Goal: Transaction & Acquisition: Purchase product/service

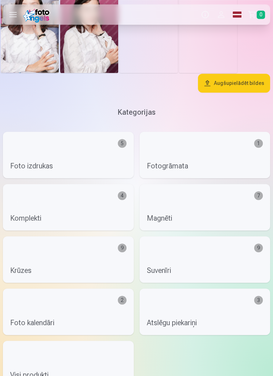
scroll to position [1020, 0]
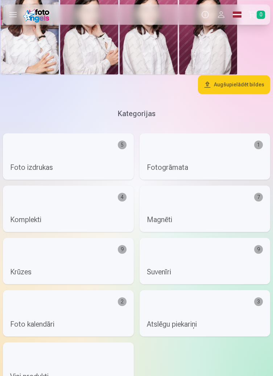
click at [70, 258] on link "Krūzes 9" at bounding box center [68, 261] width 131 height 46
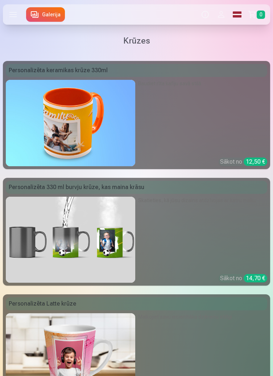
click at [190, 121] on link "Personalizēta keramikas krūze 330ml Baudiet rīta kafiju savā stilā Sākot no 12,…" at bounding box center [136, 115] width 267 height 108
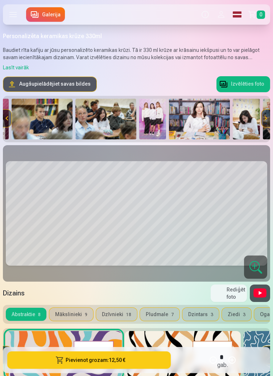
click at [157, 122] on img at bounding box center [152, 119] width 27 height 41
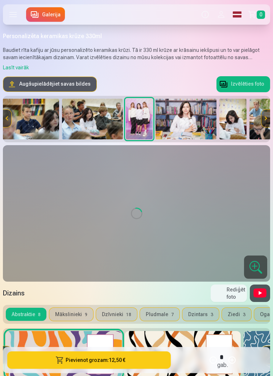
scroll to position [0, 454]
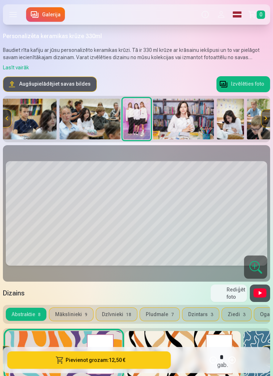
click at [69, 309] on button "Mākslinieki 9" at bounding box center [71, 314] width 44 height 13
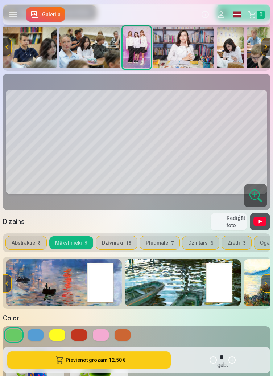
scroll to position [75, 0]
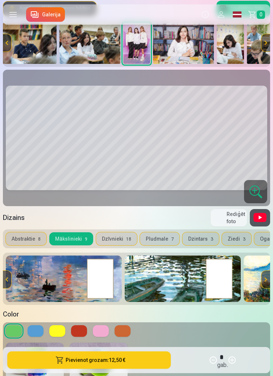
click at [121, 238] on button "Dzīvnieki 18" at bounding box center [116, 238] width 41 height 13
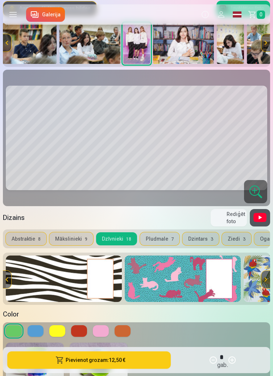
click at [163, 239] on button "Pludmale 7" at bounding box center [160, 238] width 40 height 13
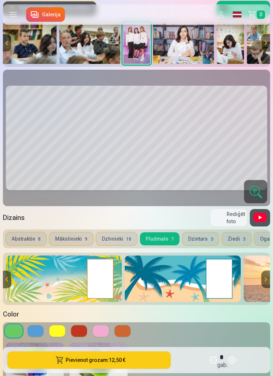
click at [204, 237] on button "Dzintars 3" at bounding box center [200, 238] width 37 height 13
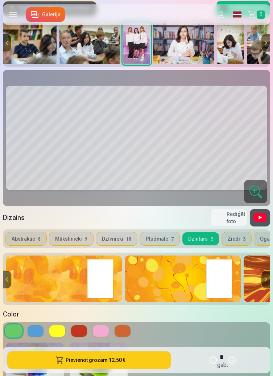
click at [79, 238] on button "Mākslinieki 9" at bounding box center [71, 238] width 44 height 13
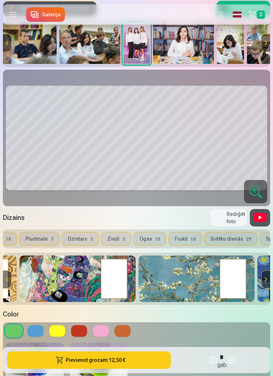
scroll to position [0, 124]
click at [217, 238] on button "Svētku dienās 29" at bounding box center [227, 238] width 53 height 13
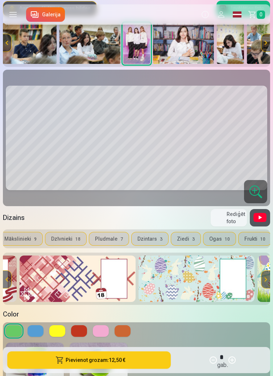
scroll to position [0, 0]
click at [29, 237] on button "Abstraktie 8" at bounding box center [26, 238] width 41 height 13
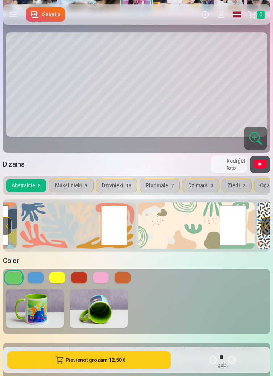
scroll to position [131, 0]
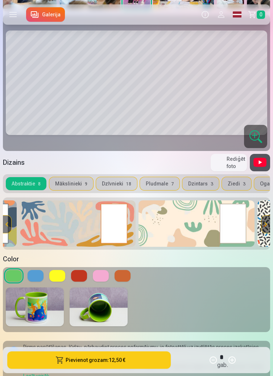
click at [115, 369] on button "Pievienot grozam : 12,50 €" at bounding box center [89, 359] width 164 height 17
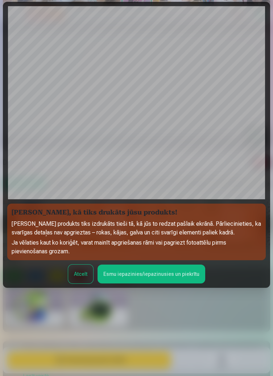
scroll to position [49, 0]
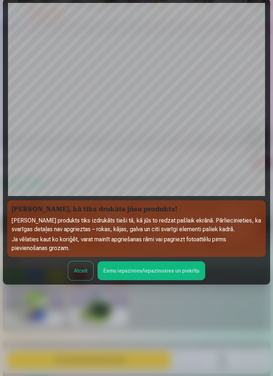
click at [149, 280] on button "Esmu iepazinies/iepazinusies un piekrītu" at bounding box center [152, 270] width 108 height 19
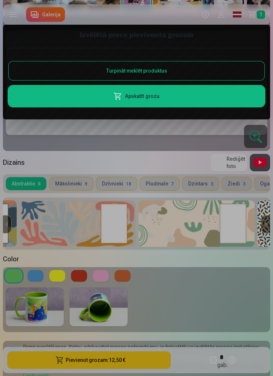
click at [175, 70] on button "Turpināt meklēt produktus" at bounding box center [137, 70] width 256 height 19
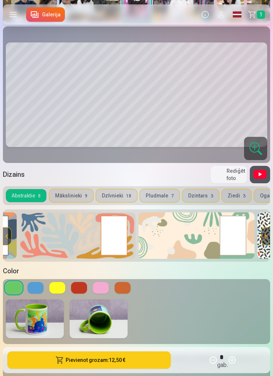
scroll to position [0, 0]
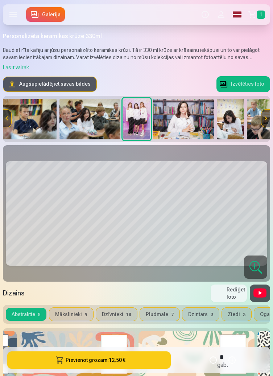
click at [189, 120] on img at bounding box center [183, 119] width 61 height 41
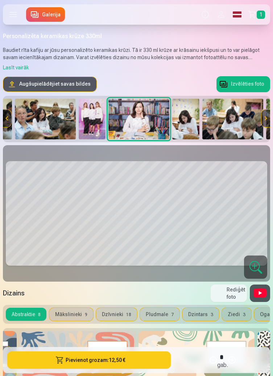
scroll to position [0, 500]
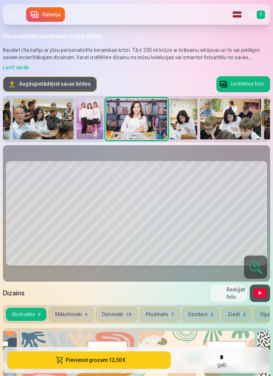
click at [243, 85] on button "Izvēlēties foto" at bounding box center [244, 84] width 54 height 16
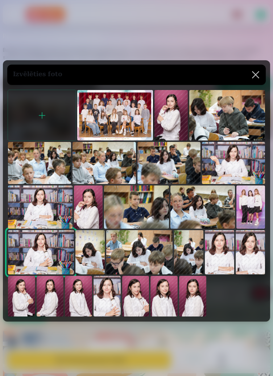
click at [259, 85] on button at bounding box center [256, 75] width 20 height 20
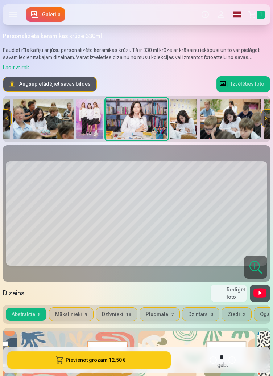
click at [15, 17] on label at bounding box center [13, 14] width 20 height 20
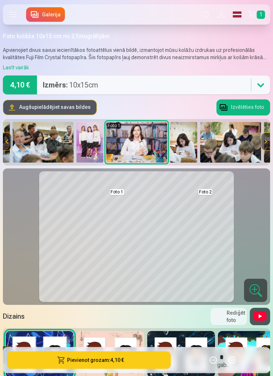
click at [188, 147] on img at bounding box center [183, 142] width 27 height 41
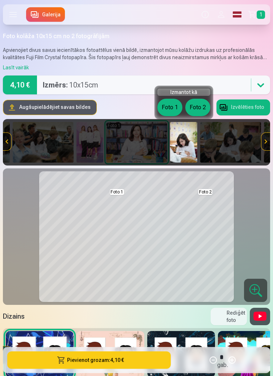
click at [200, 107] on button "Foto 2" at bounding box center [197, 107] width 25 height 17
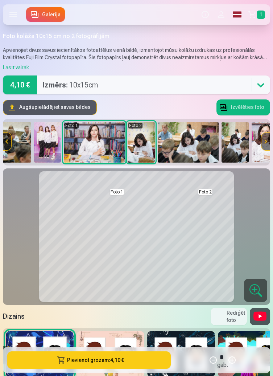
scroll to position [0, 547]
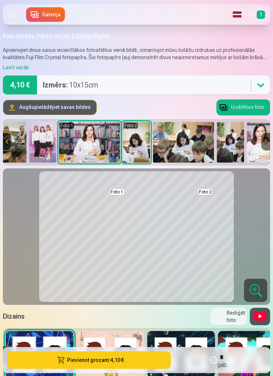
click at [95, 360] on button "Pievienot grozam : 4,10 €" at bounding box center [89, 359] width 164 height 17
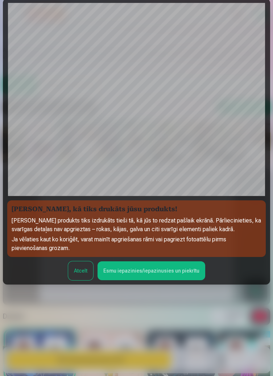
scroll to position [84, 0]
click at [148, 261] on button "Esmu iepazinies/iepazinusies un piekrītu" at bounding box center [152, 270] width 108 height 19
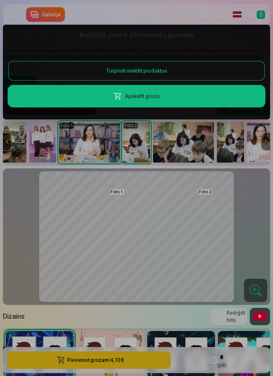
click at [177, 72] on button "Turpināt meklēt produktus" at bounding box center [137, 70] width 256 height 19
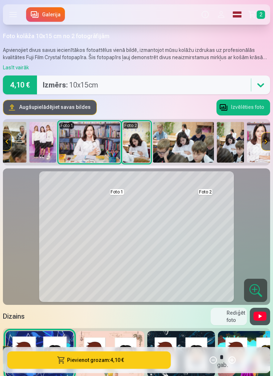
click at [11, 16] on label at bounding box center [13, 14] width 20 height 20
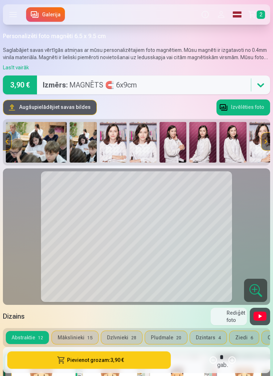
scroll to position [0, 695]
click at [140, 148] on img at bounding box center [142, 142] width 27 height 41
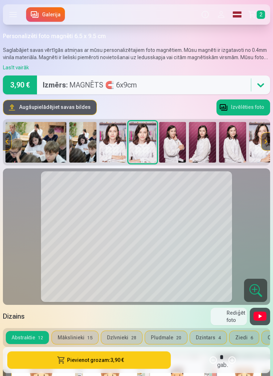
scroll to position [0, 701]
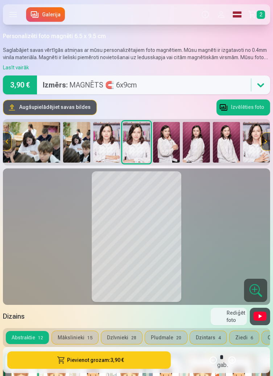
click at [108, 356] on button "Pievienot grozam : 3,90 €" at bounding box center [89, 359] width 164 height 17
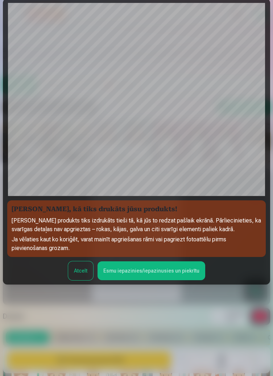
scroll to position [84, 0]
click at [153, 261] on button "Esmu iepazinies/iepazinusies un piekrītu" at bounding box center [152, 270] width 108 height 19
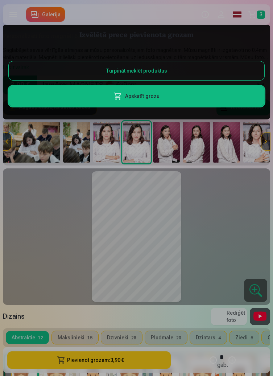
click at [260, 15] on div at bounding box center [136, 188] width 273 height 376
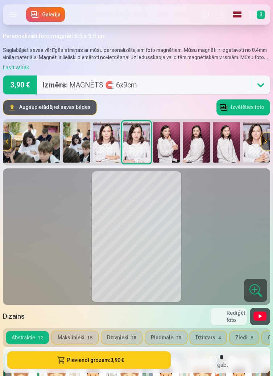
click at [82, 358] on button "Pievienot grozam : 3,90 €" at bounding box center [89, 359] width 164 height 17
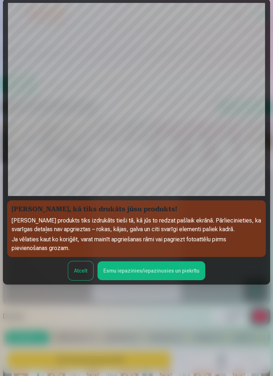
click at [155, 261] on button "Esmu iepazinies/iepazinusies un piekrītu" at bounding box center [152, 270] width 108 height 19
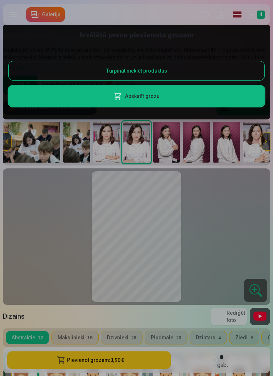
click at [251, 13] on div at bounding box center [136, 188] width 273 height 376
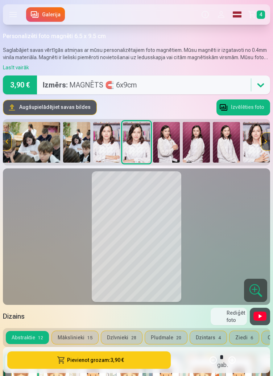
click at [250, 13] on link "Grozs 4" at bounding box center [257, 14] width 25 height 20
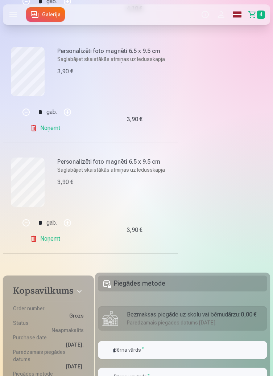
scroll to position [321, 0]
click at [159, 284] on h5 "Piegādes metode" at bounding box center [182, 283] width 169 height 16
click at [131, 282] on h5 "Piegādes metode" at bounding box center [182, 283] width 169 height 16
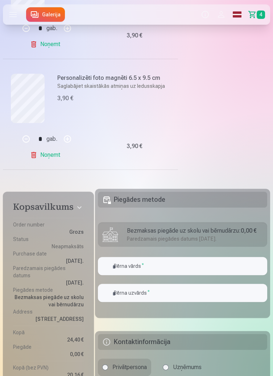
scroll to position [406, 0]
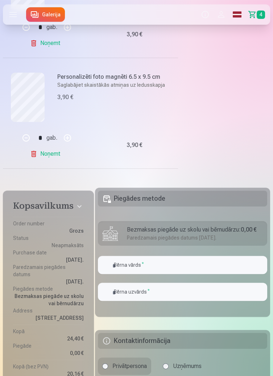
click at [166, 200] on h5 "Piegādes metode" at bounding box center [182, 198] width 169 height 16
click at [174, 235] on div "Paredzamais piegādes datums 24.10.2025." at bounding box center [195, 237] width 136 height 7
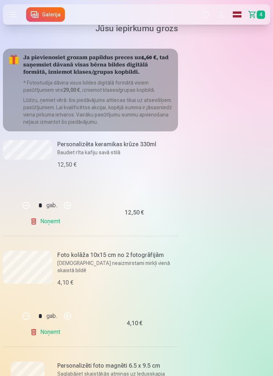
scroll to position [0, 0]
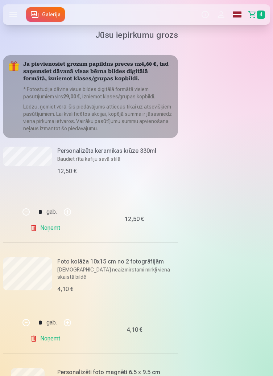
click at [13, 16] on label at bounding box center [13, 14] width 20 height 20
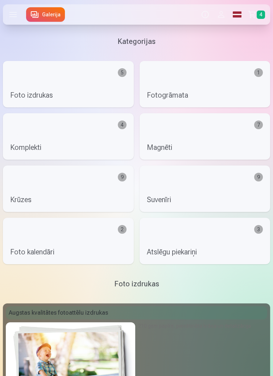
click at [200, 239] on link "Atslēgu piekariņi 3" at bounding box center [205, 241] width 131 height 46
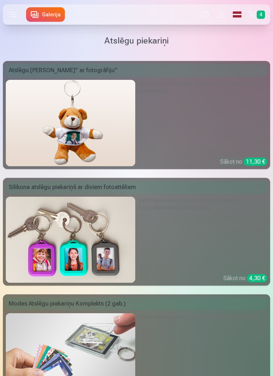
click at [15, 14] on label at bounding box center [13, 14] width 20 height 20
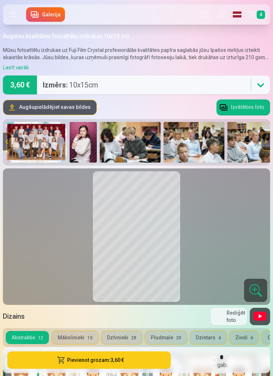
click at [82, 142] on img at bounding box center [83, 142] width 27 height 41
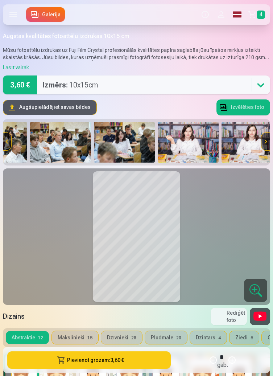
click at [197, 143] on img at bounding box center [188, 142] width 61 height 41
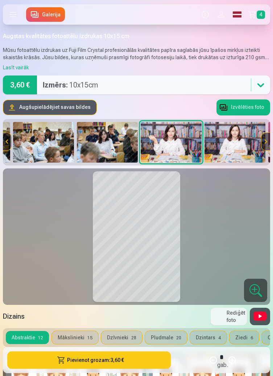
scroll to position [0, 249]
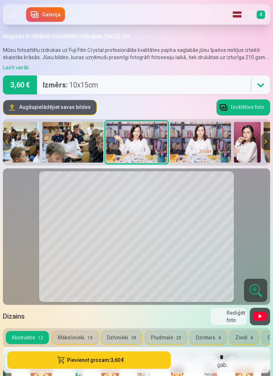
click at [84, 357] on button "Pievienot grozam : 3,60 €" at bounding box center [89, 359] width 164 height 17
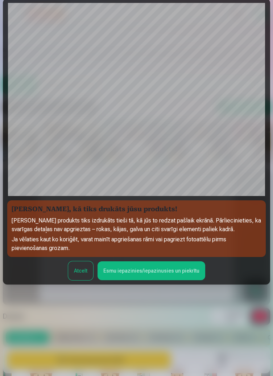
scroll to position [84, 0]
click at [161, 261] on button "Esmu iepazinies/iepazinusies un piekrītu" at bounding box center [152, 270] width 108 height 19
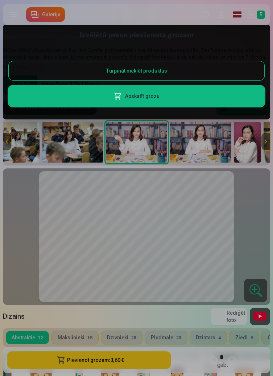
click at [252, 14] on div at bounding box center [136, 188] width 273 height 376
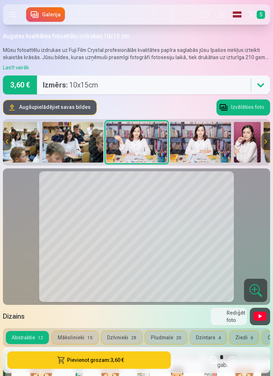
click at [251, 13] on link "Grozs 5" at bounding box center [257, 14] width 25 height 20
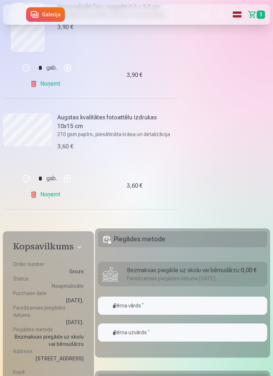
scroll to position [477, 0]
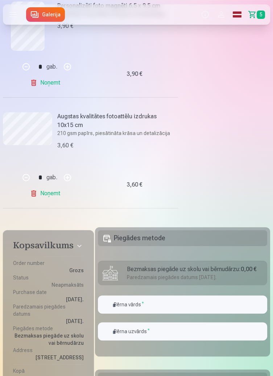
click at [66, 177] on button "button" at bounding box center [67, 177] width 17 height 17
type input "*"
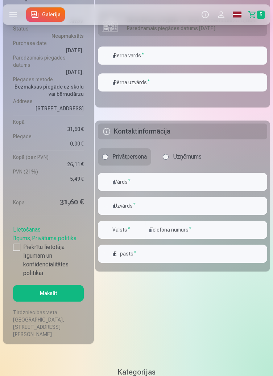
scroll to position [719, 0]
click at [16, 243] on div at bounding box center [16, 246] width 7 height 7
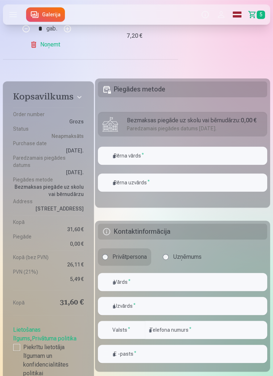
scroll to position [615, 0]
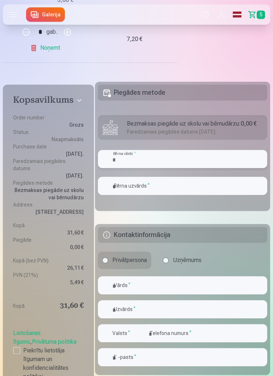
click at [136, 158] on input "text" at bounding box center [182, 159] width 169 height 18
type input "*********"
click at [153, 186] on input "text" at bounding box center [182, 186] width 169 height 18
type input "**********"
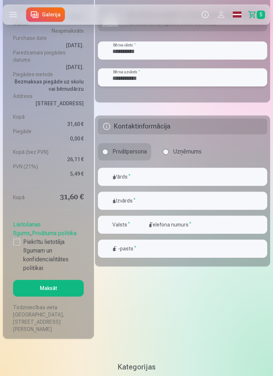
scroll to position [725, 0]
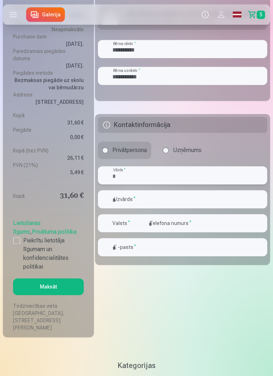
click at [144, 174] on input "text" at bounding box center [182, 175] width 169 height 18
type input "******"
type input "********"
click at [157, 245] on input "email" at bounding box center [182, 247] width 169 height 18
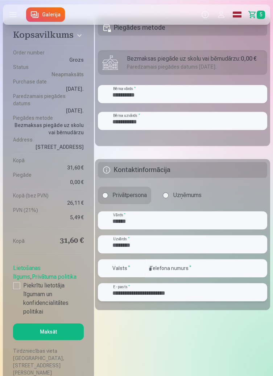
scroll to position [678, 0]
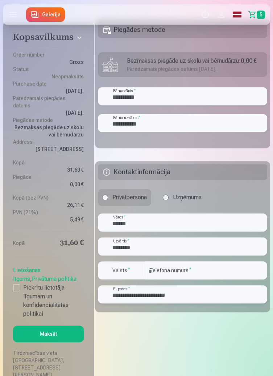
type input "**********"
click at [156, 93] on input "*********" at bounding box center [182, 96] width 169 height 18
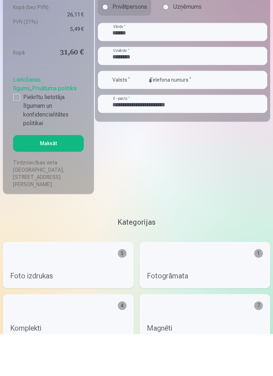
type input "*********"
click at [47, 185] on button "Maksāt" at bounding box center [48, 185] width 71 height 17
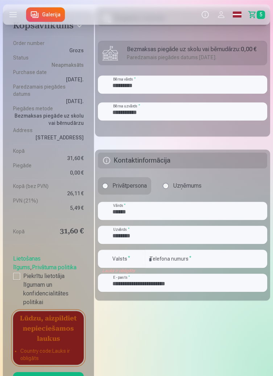
scroll to position [690, 0]
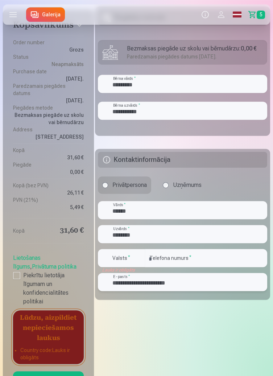
click at [195, 280] on input "**********" at bounding box center [182, 282] width 169 height 18
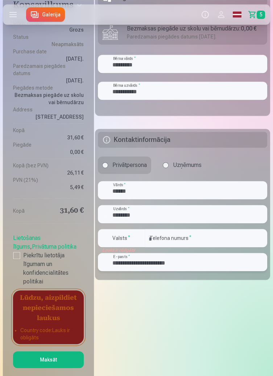
scroll to position [722, 0]
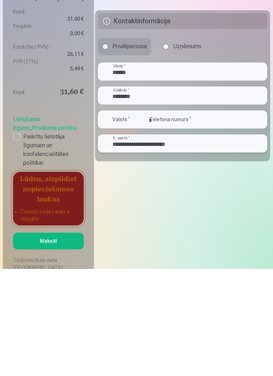
click at [113, 251] on input "**********" at bounding box center [182, 250] width 169 height 18
click at [131, 226] on label "Valsts *" at bounding box center [122, 226] width 24 height 7
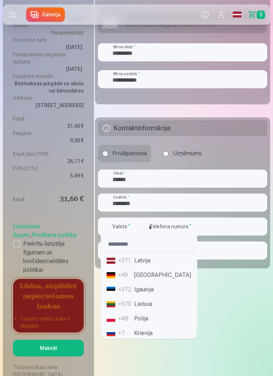
click at [144, 257] on li "+371 Latvija" at bounding box center [149, 260] width 90 height 15
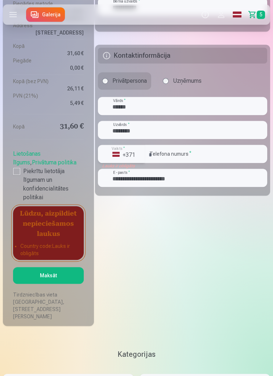
scroll to position [797, 0]
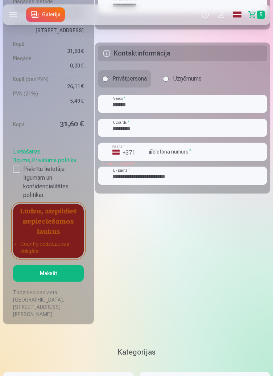
click at [48, 274] on button "Maksāt" at bounding box center [48, 273] width 71 height 17
